Goal: Transaction & Acquisition: Purchase product/service

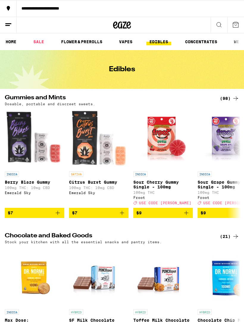
click at [41, 42] on link "SALE" at bounding box center [38, 41] width 17 height 7
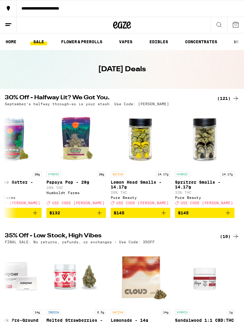
scroll to position [0, 7558]
click at [232, 101] on div "(121)" at bounding box center [229, 98] width 22 height 7
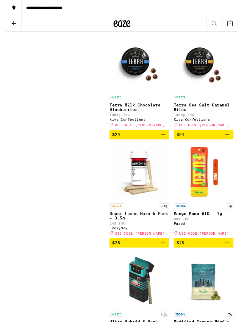
scroll to position [3597, 0]
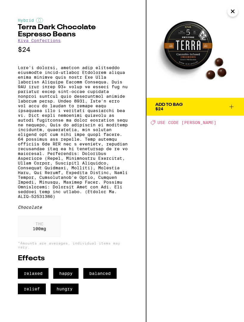
scroll to position [3586, 0]
click at [234, 13] on icon "Close" at bounding box center [233, 11] width 3 height 3
